Goal: Transaction & Acquisition: Purchase product/service

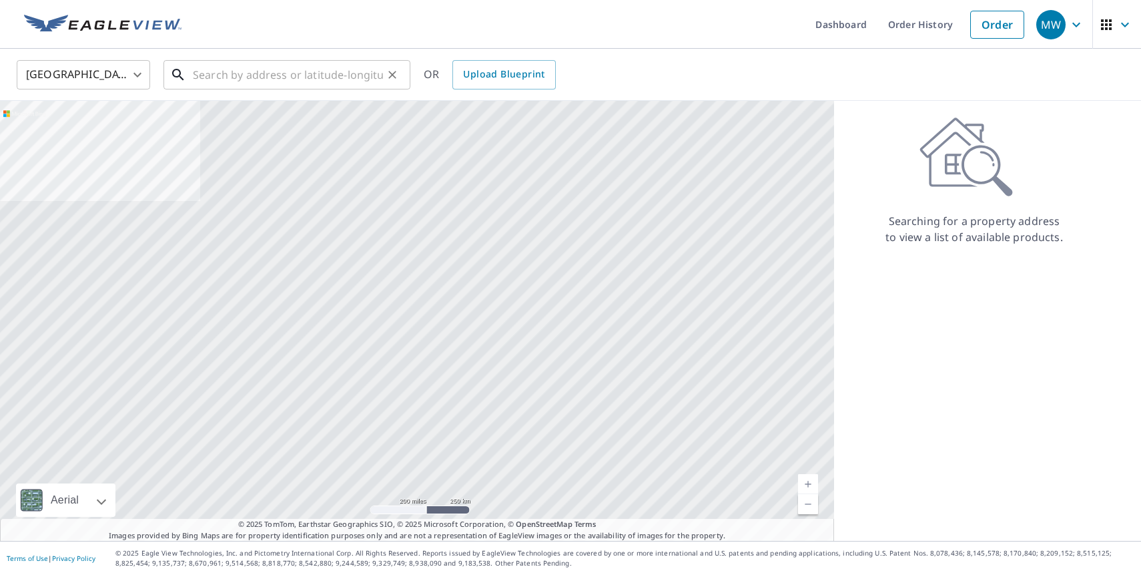
click at [336, 77] on input "text" at bounding box center [288, 74] width 190 height 37
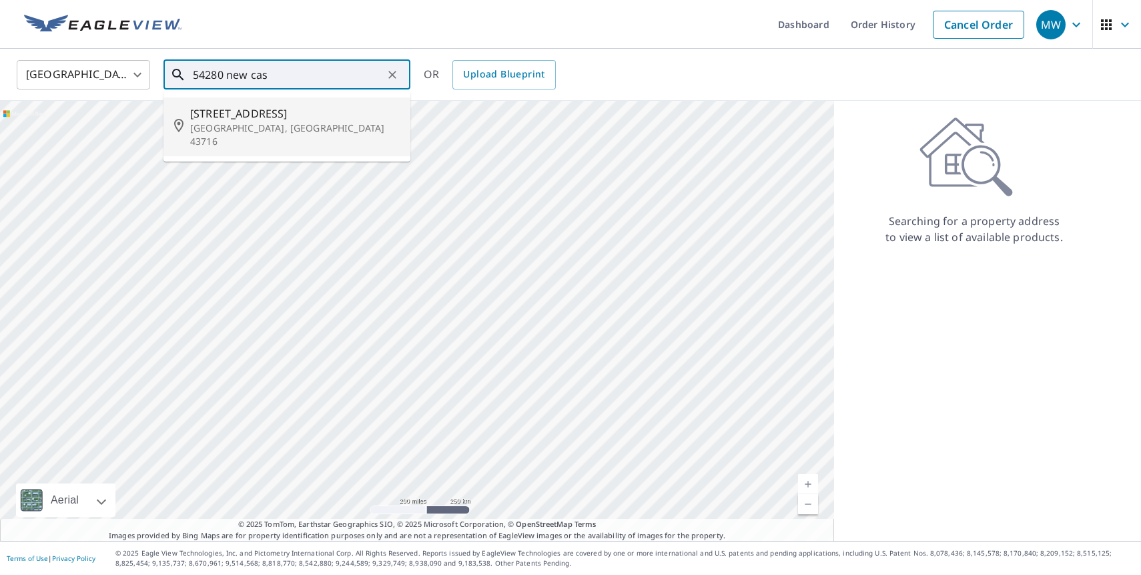
click at [313, 107] on span "[STREET_ADDRESS]" at bounding box center [295, 113] width 210 height 16
type input "[STREET_ADDRESS]"
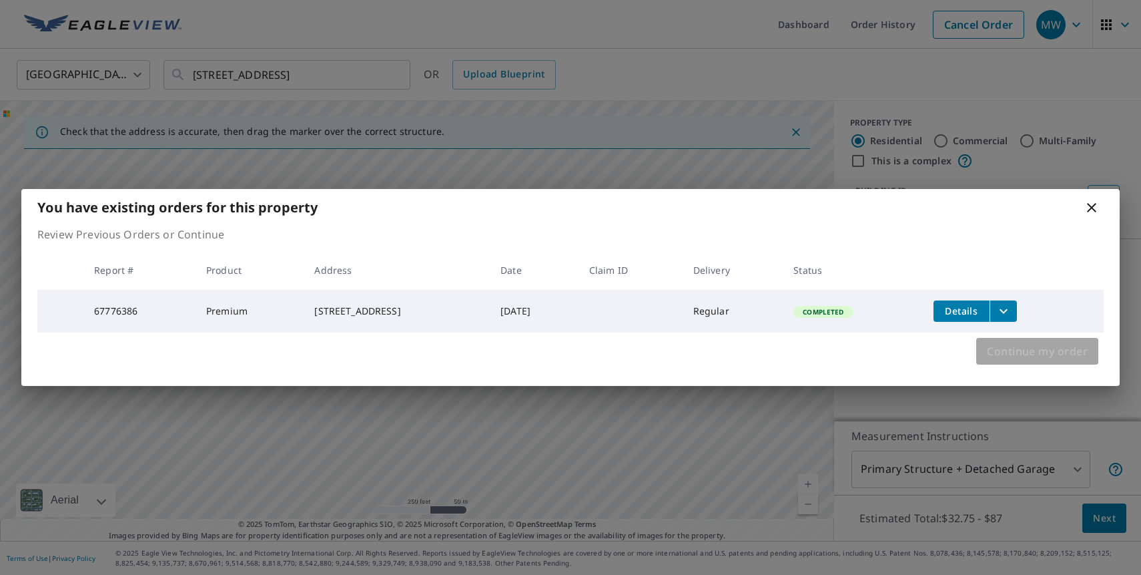
click at [1014, 355] on span "Continue my order" at bounding box center [1037, 351] width 101 height 19
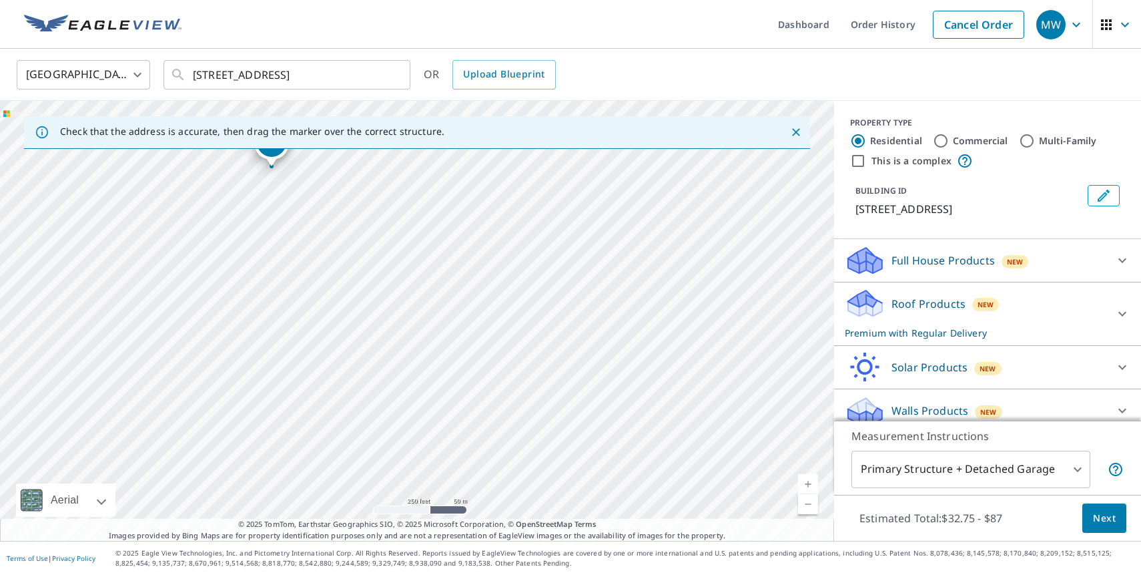
drag, startPoint x: 550, startPoint y: 385, endPoint x: 367, endPoint y: 216, distance: 248.9
click at [367, 216] on div "[STREET_ADDRESS]" at bounding box center [417, 321] width 834 height 440
drag, startPoint x: 367, startPoint y: 216, endPoint x: 394, endPoint y: 258, distance: 49.8
click at [394, 259] on div "[STREET_ADDRESS]" at bounding box center [417, 321] width 834 height 440
drag, startPoint x: 297, startPoint y: 176, endPoint x: 497, endPoint y: 338, distance: 257.2
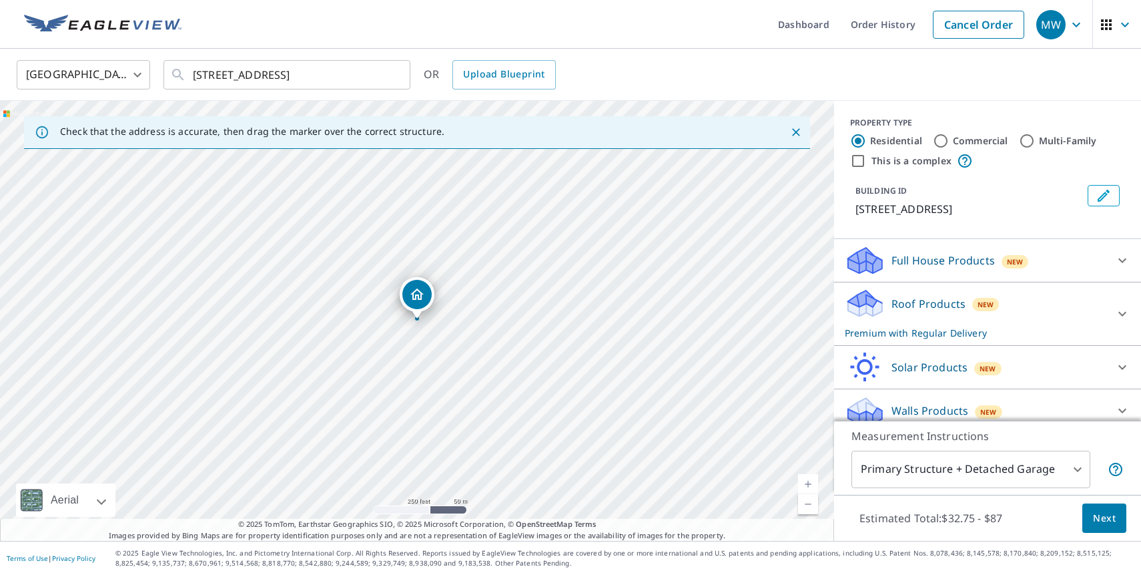
click at [1107, 521] on span "Next" at bounding box center [1104, 518] width 23 height 17
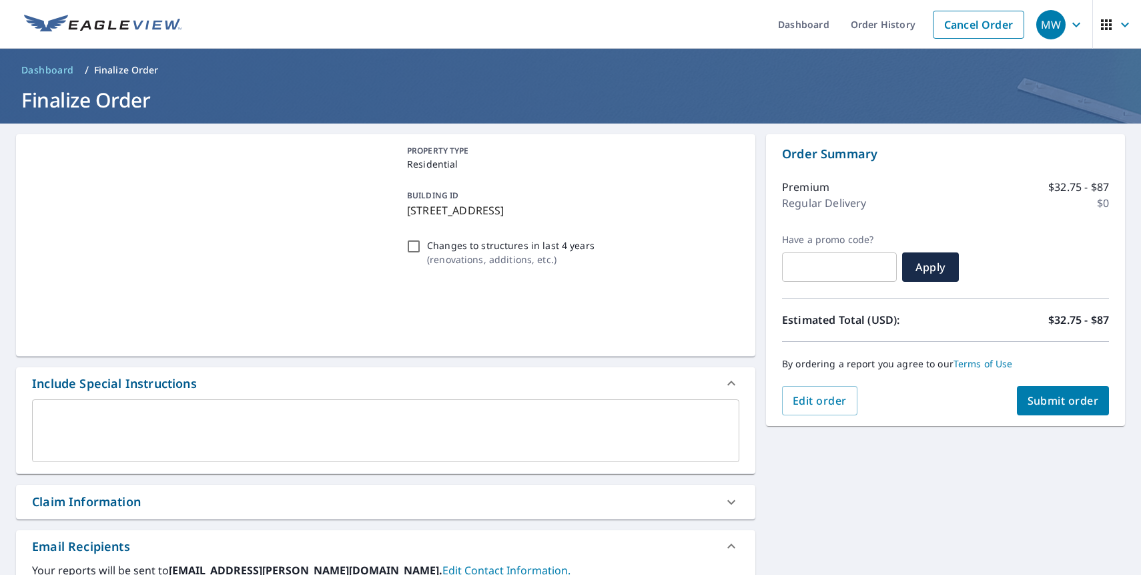
click at [1066, 402] on span "Submit order" at bounding box center [1063, 400] width 71 height 15
